Goal: Information Seeking & Learning: Learn about a topic

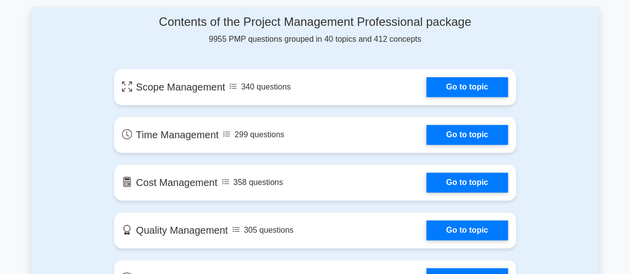
scroll to position [533, 0]
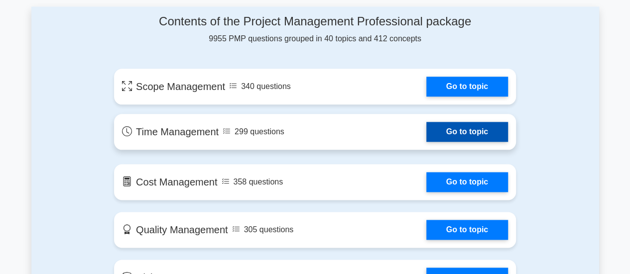
click at [426, 126] on link "Go to topic" at bounding box center [467, 132] width 82 height 20
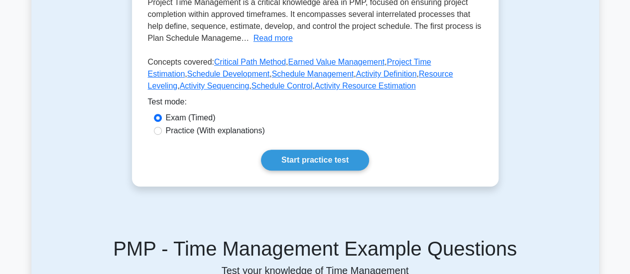
scroll to position [239, 0]
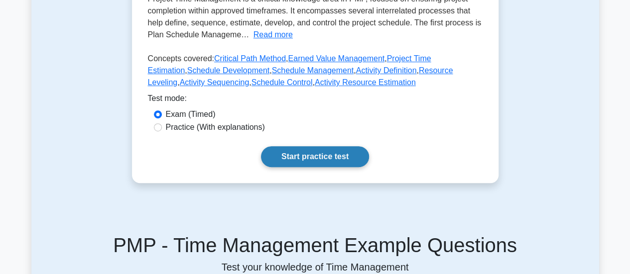
click at [331, 157] on link "Start practice test" at bounding box center [315, 156] width 108 height 21
